Goal: Information Seeking & Learning: Understand process/instructions

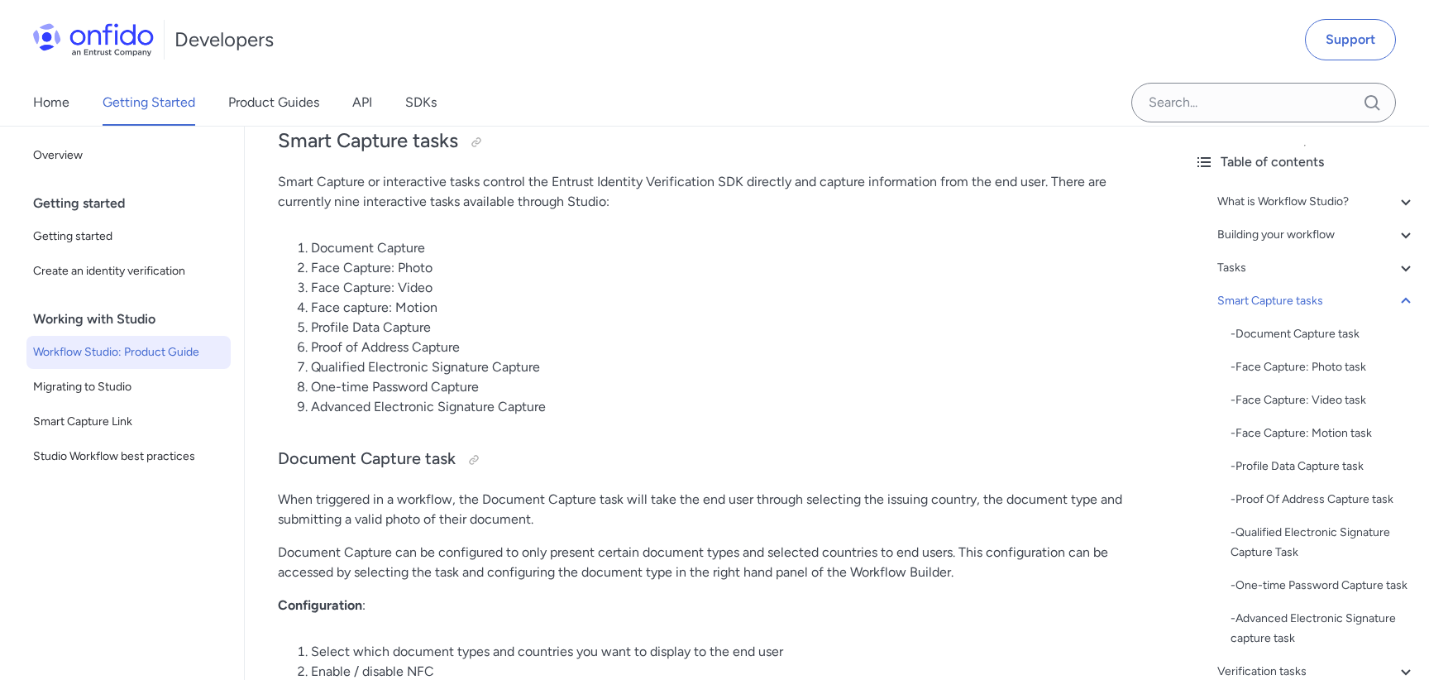
scroll to position [5326, 0]
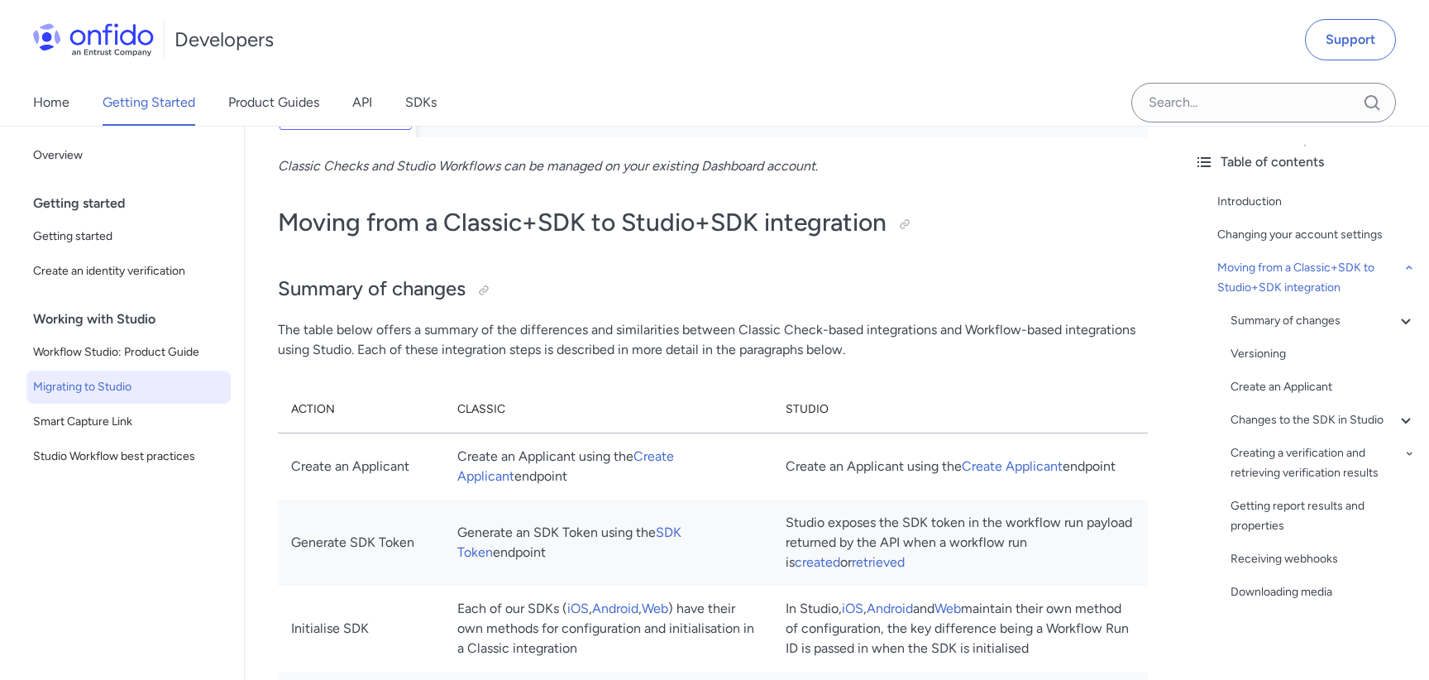
scroll to position [1095, 0]
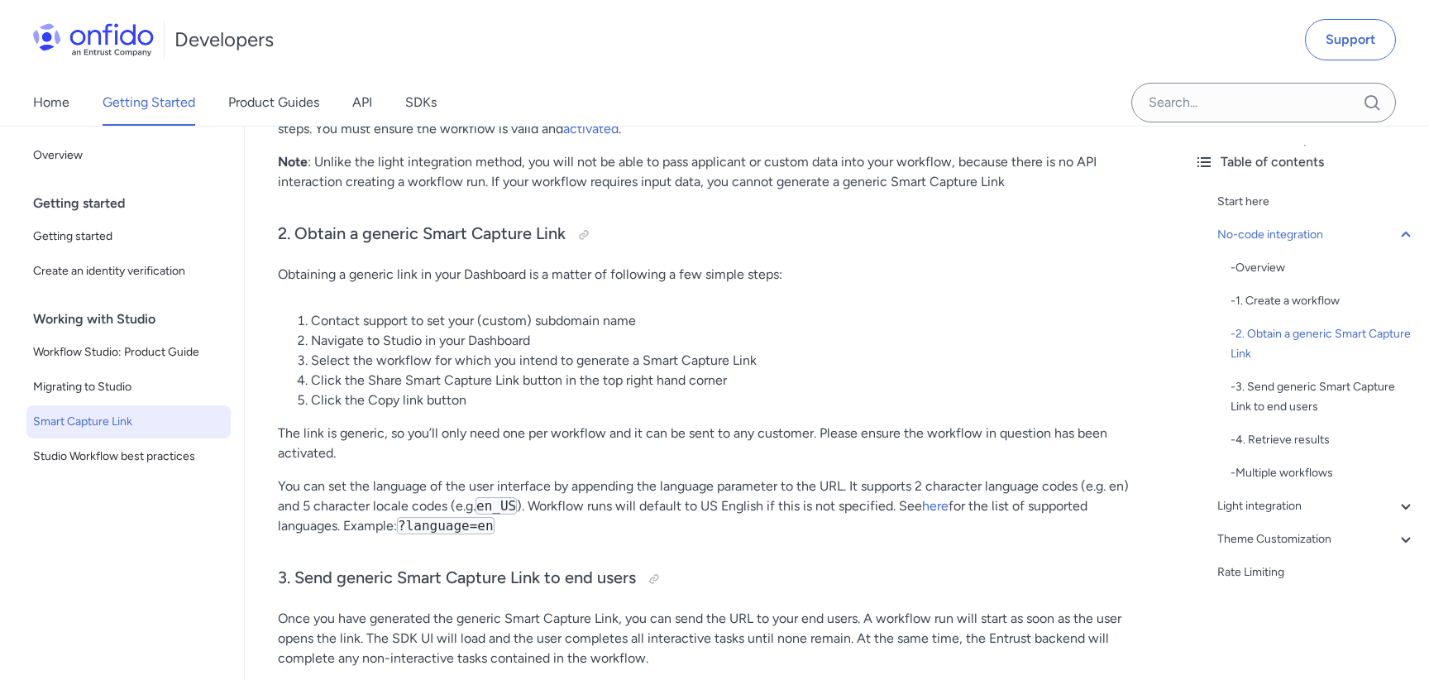
scroll to position [847, 0]
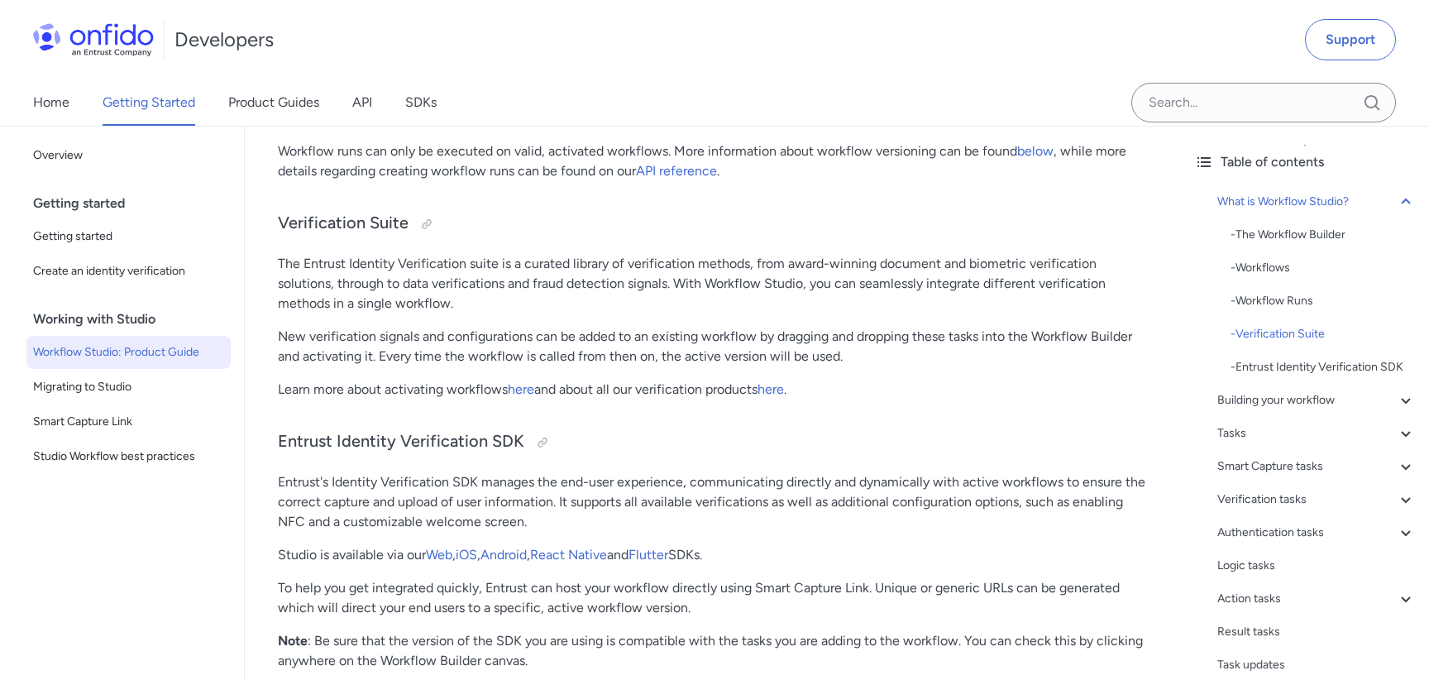
scroll to position [1585, 0]
